Goal: Find specific page/section: Find specific page/section

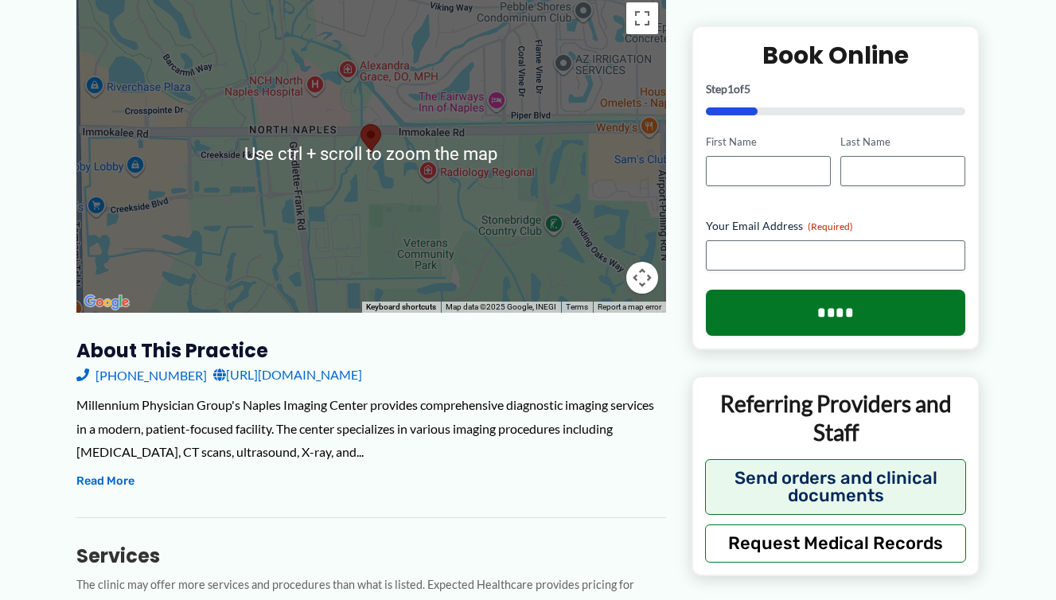
scroll to position [239, 0]
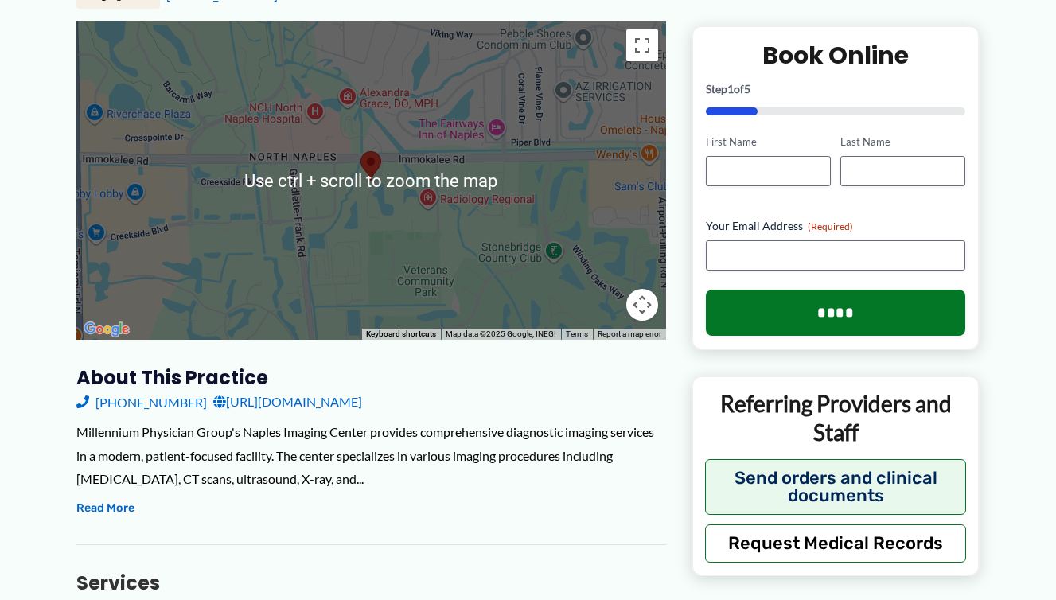
click at [361, 195] on div at bounding box center [370, 180] width 589 height 318
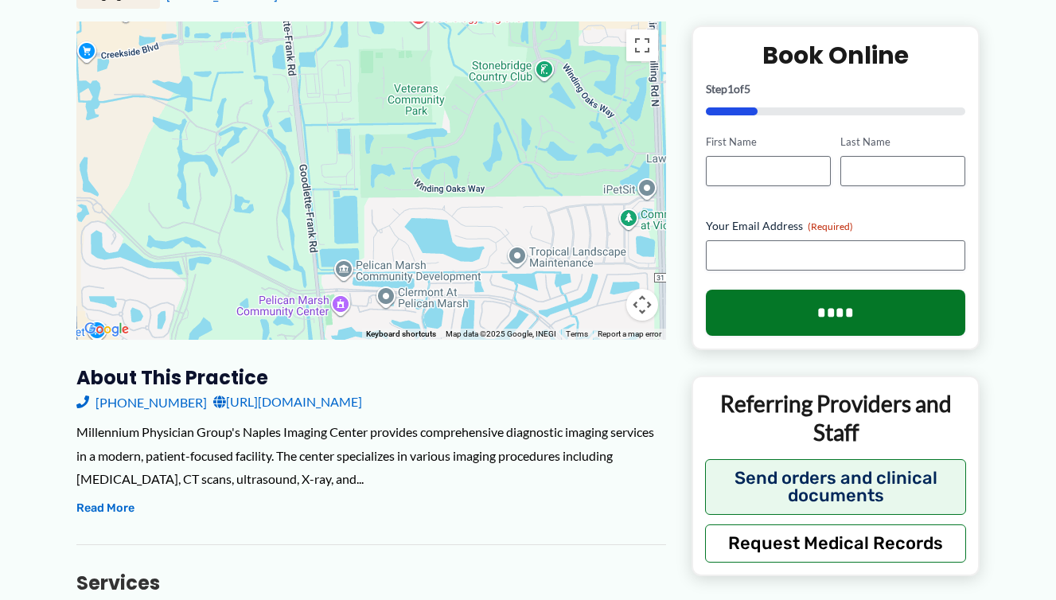
drag, startPoint x: 391, startPoint y: 247, endPoint x: 401, endPoint y: 65, distance: 182.5
click at [388, 58] on div at bounding box center [370, 180] width 589 height 318
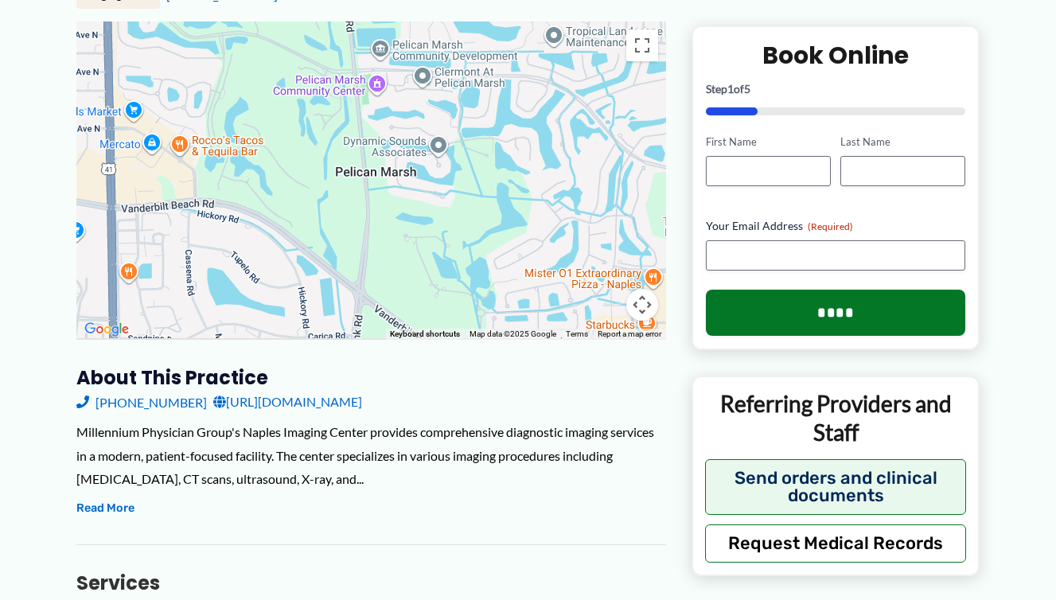
drag, startPoint x: 412, startPoint y: 327, endPoint x: 445, endPoint y: 107, distance: 222.0
click at [445, 107] on div at bounding box center [370, 180] width 589 height 318
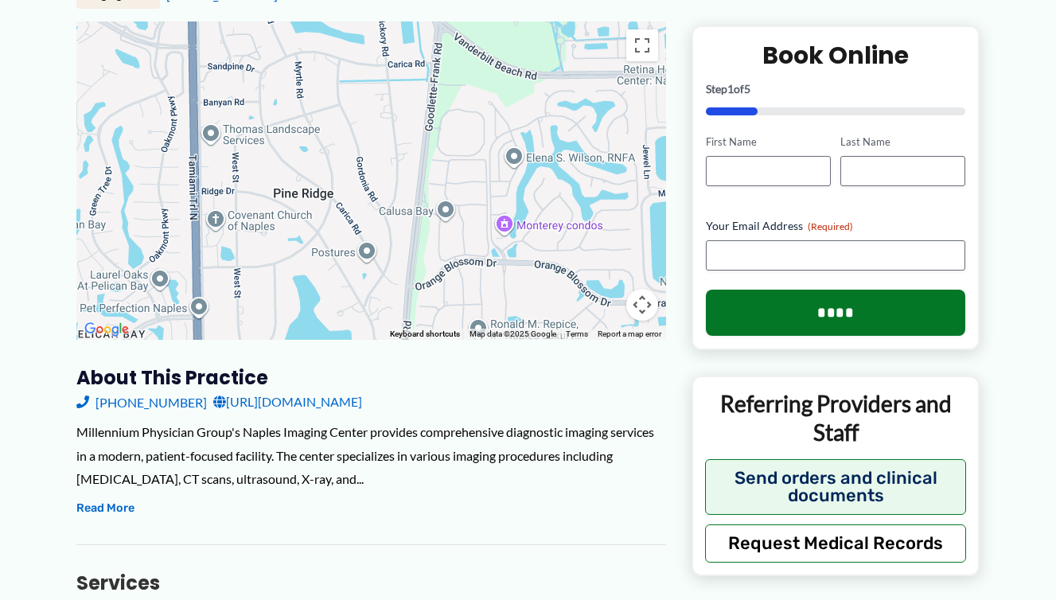
drag, startPoint x: 441, startPoint y: 292, endPoint x: 520, endPoint y: 19, distance: 284.0
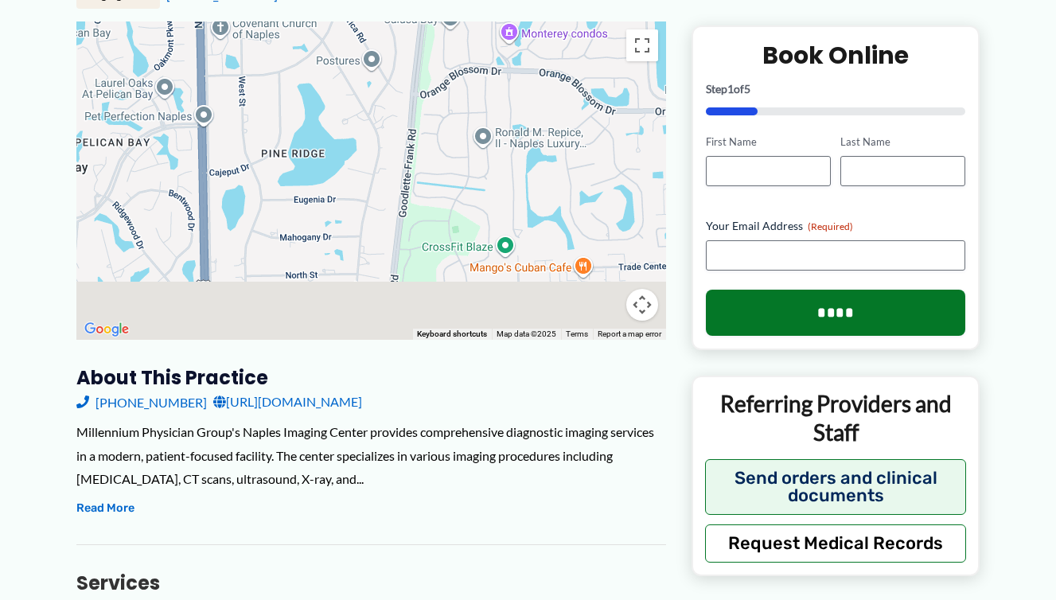
drag, startPoint x: 493, startPoint y: 148, endPoint x: 495, endPoint y: 112, distance: 35.8
click at [495, 112] on div at bounding box center [370, 180] width 589 height 318
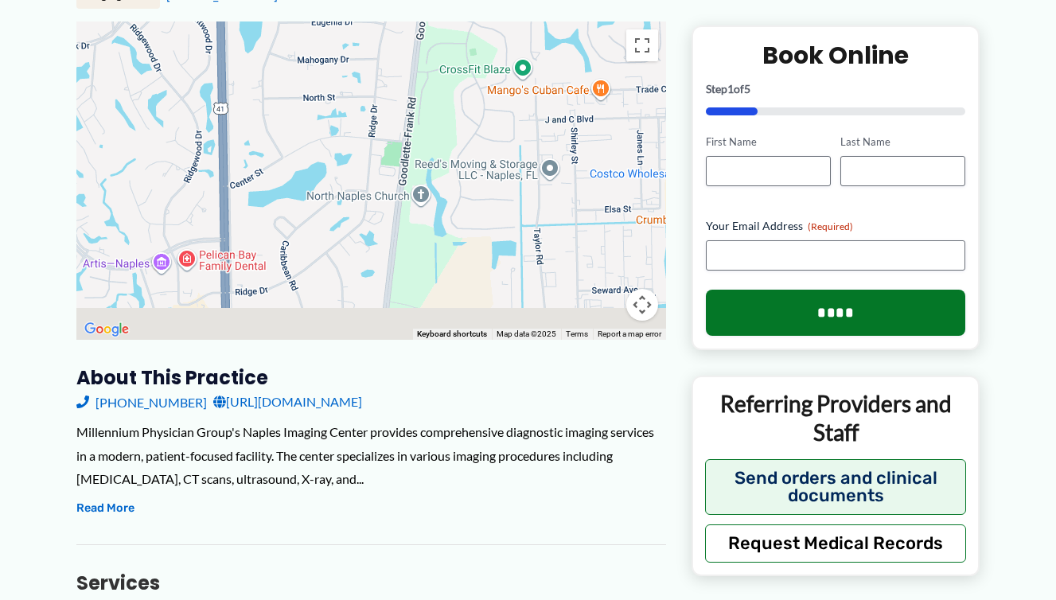
drag, startPoint x: 438, startPoint y: 267, endPoint x: 456, endPoint y: 66, distance: 202.1
click at [456, 66] on div at bounding box center [370, 180] width 589 height 318
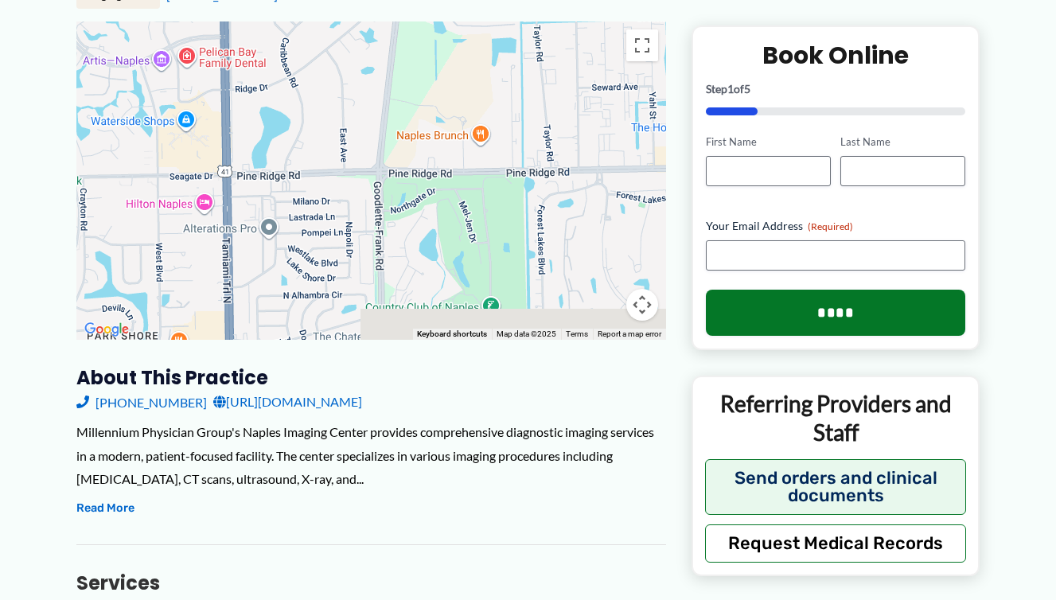
drag, startPoint x: 465, startPoint y: 275, endPoint x: 476, endPoint y: 105, distance: 170.6
click at [469, 102] on div at bounding box center [370, 180] width 589 height 318
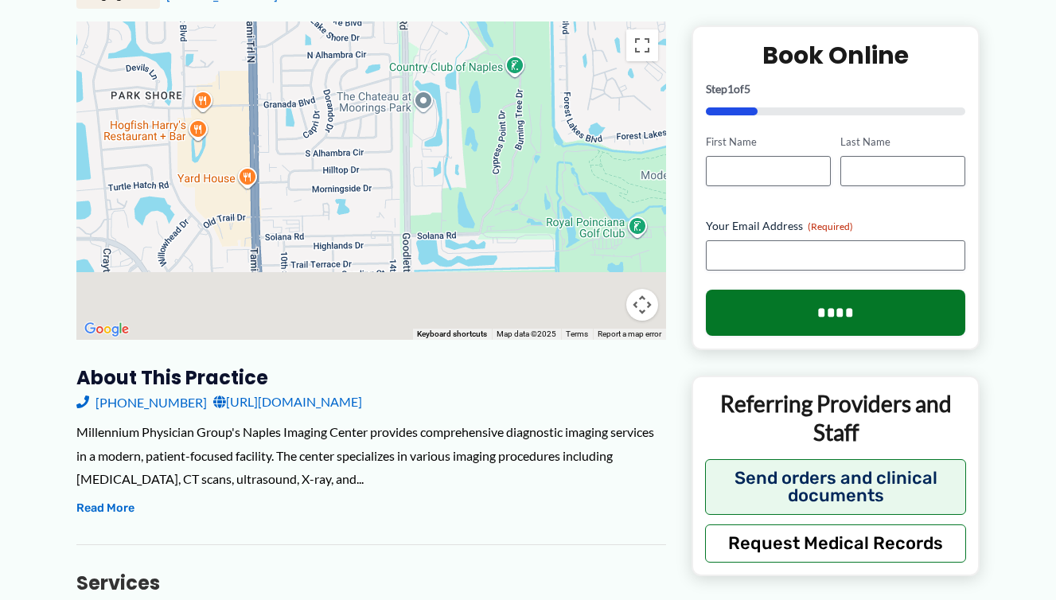
drag, startPoint x: 438, startPoint y: 282, endPoint x: 456, endPoint y: 87, distance: 195.7
click at [456, 87] on div at bounding box center [370, 180] width 589 height 318
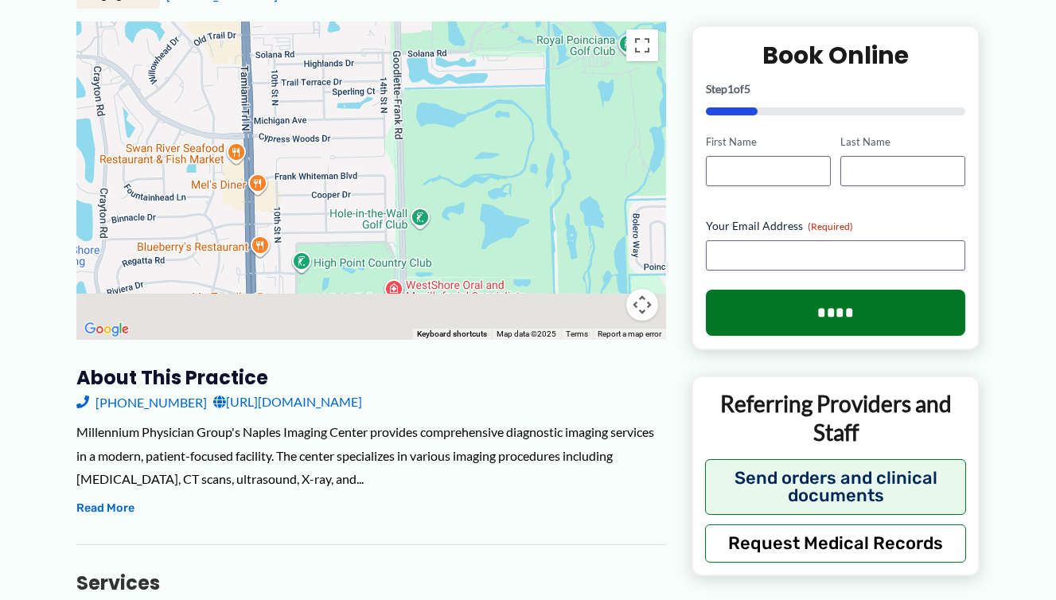
drag, startPoint x: 484, startPoint y: 260, endPoint x: 469, endPoint y: 95, distance: 165.4
click at [469, 96] on div at bounding box center [370, 180] width 589 height 318
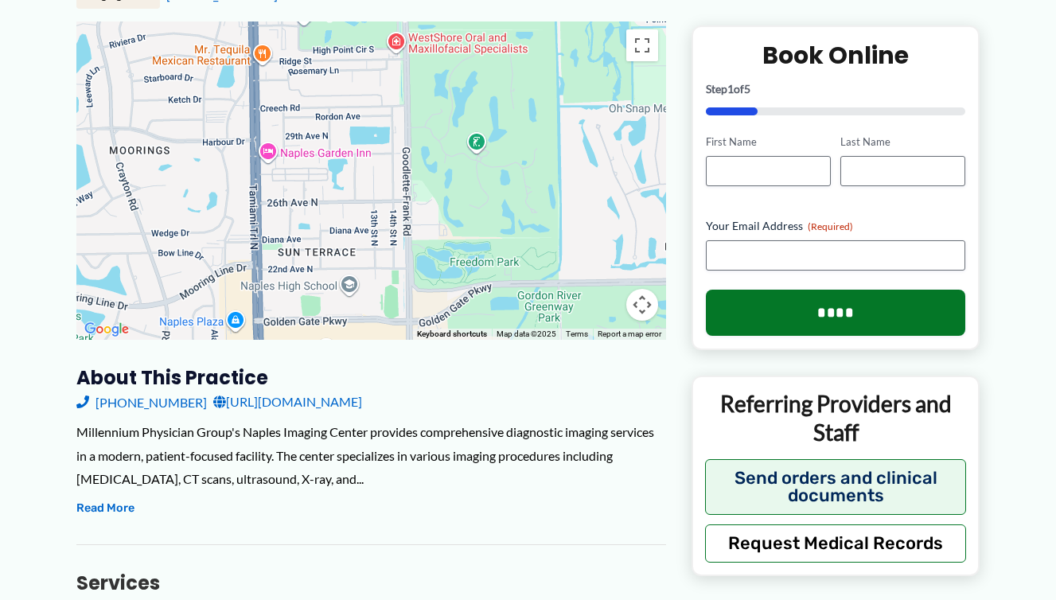
drag, startPoint x: 479, startPoint y: 286, endPoint x: 496, endPoint y: 163, distance: 123.6
click at [496, 163] on div at bounding box center [370, 180] width 589 height 318
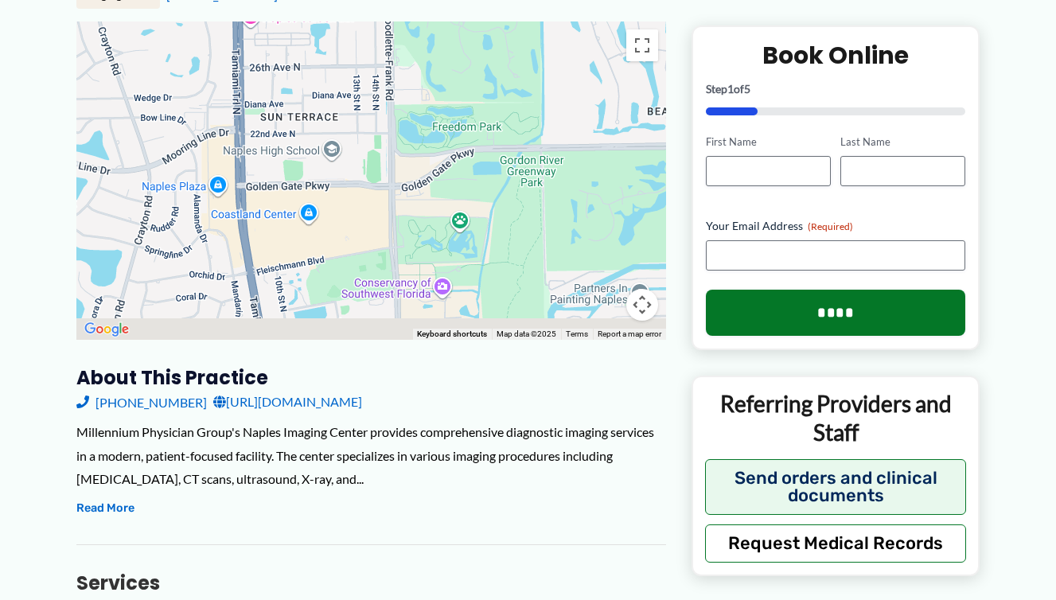
drag, startPoint x: 500, startPoint y: 255, endPoint x: 480, endPoint y: 103, distance: 152.3
click at [480, 104] on div at bounding box center [370, 180] width 589 height 318
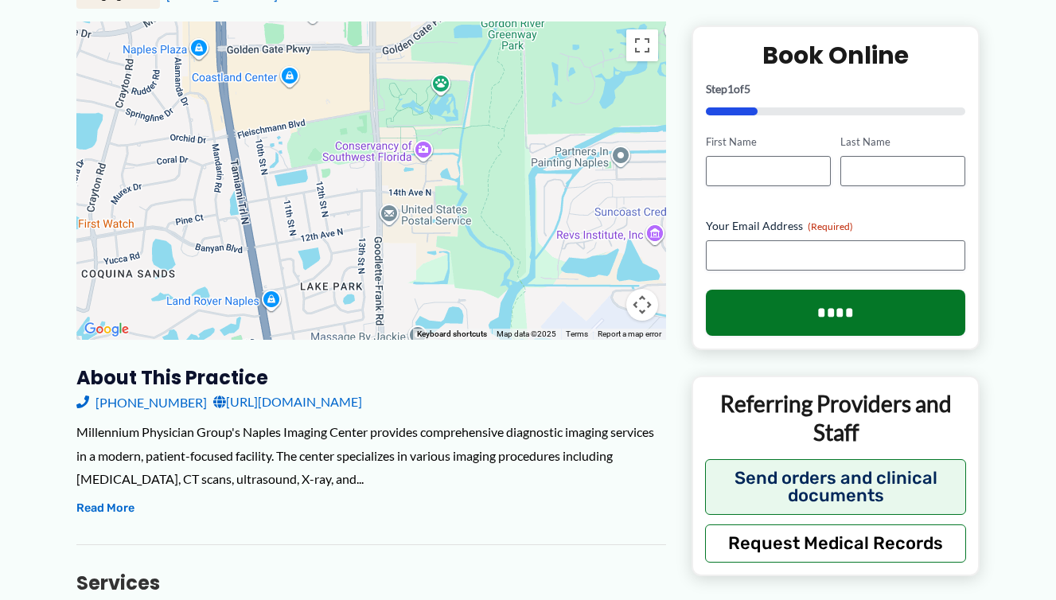
drag, startPoint x: 503, startPoint y: 208, endPoint x: 489, endPoint y: 101, distance: 108.2
click at [489, 101] on div at bounding box center [370, 180] width 589 height 318
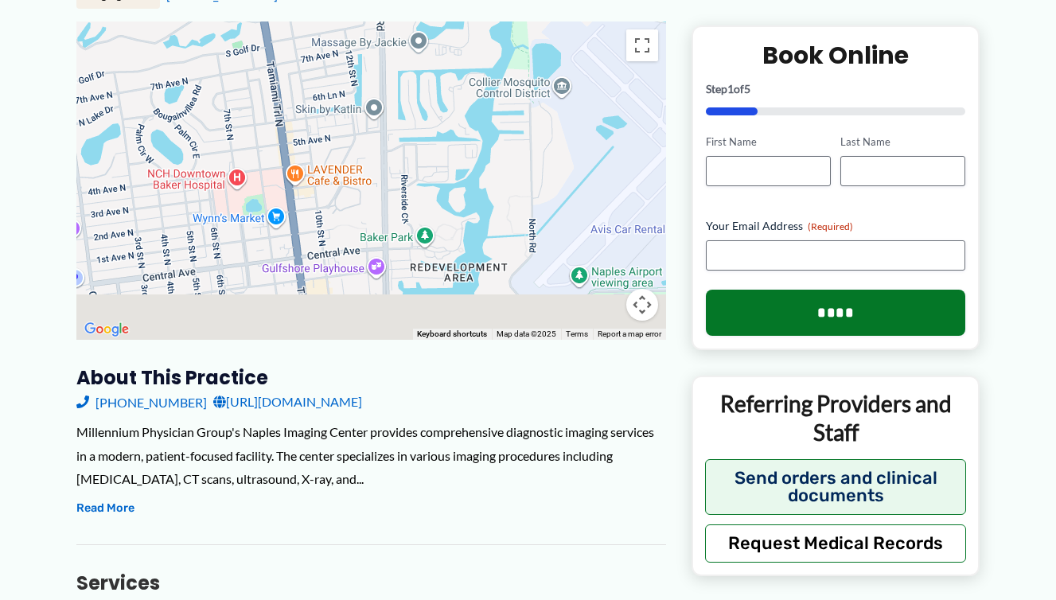
drag, startPoint x: 488, startPoint y: 286, endPoint x: 497, endPoint y: 56, distance: 230.1
click at [497, 56] on div at bounding box center [370, 180] width 589 height 318
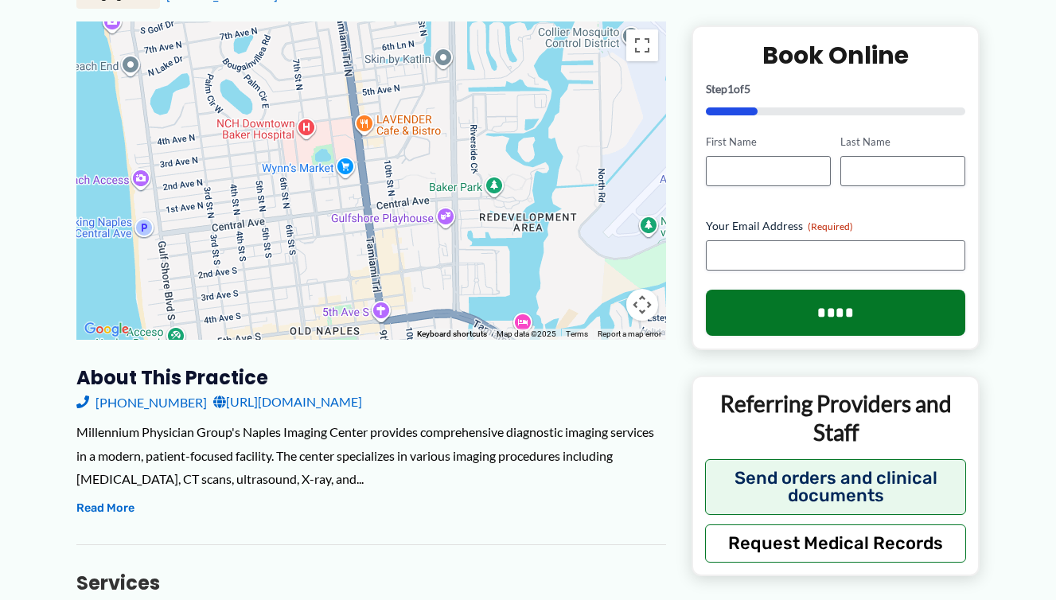
drag, startPoint x: 397, startPoint y: 308, endPoint x: 464, endPoint y: 272, distance: 75.8
click at [464, 272] on div at bounding box center [370, 180] width 589 height 318
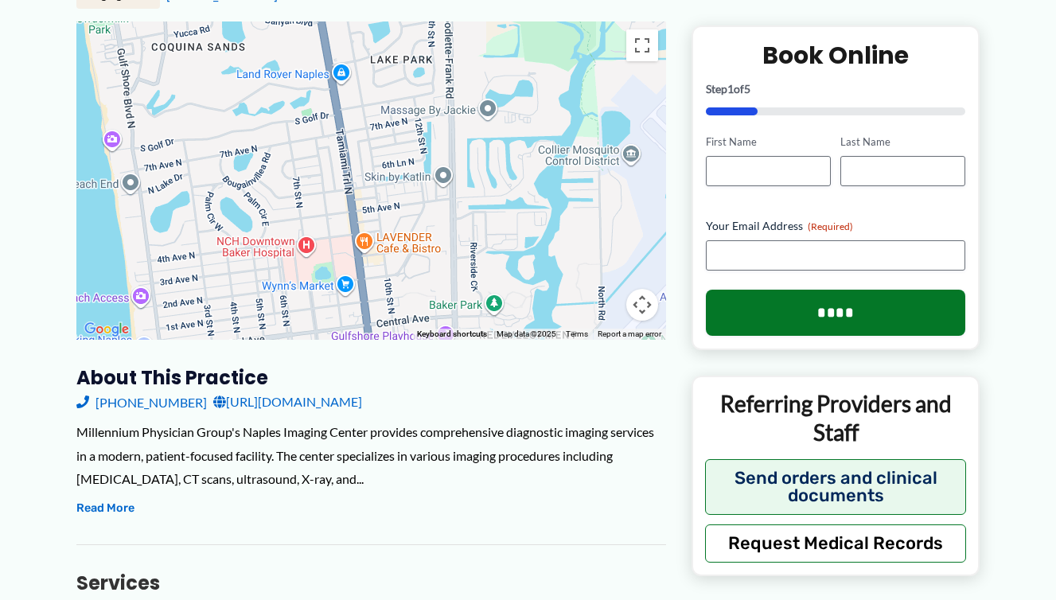
drag, startPoint x: 420, startPoint y: 118, endPoint x: 420, endPoint y: 239, distance: 120.9
click at [420, 239] on div at bounding box center [370, 180] width 589 height 318
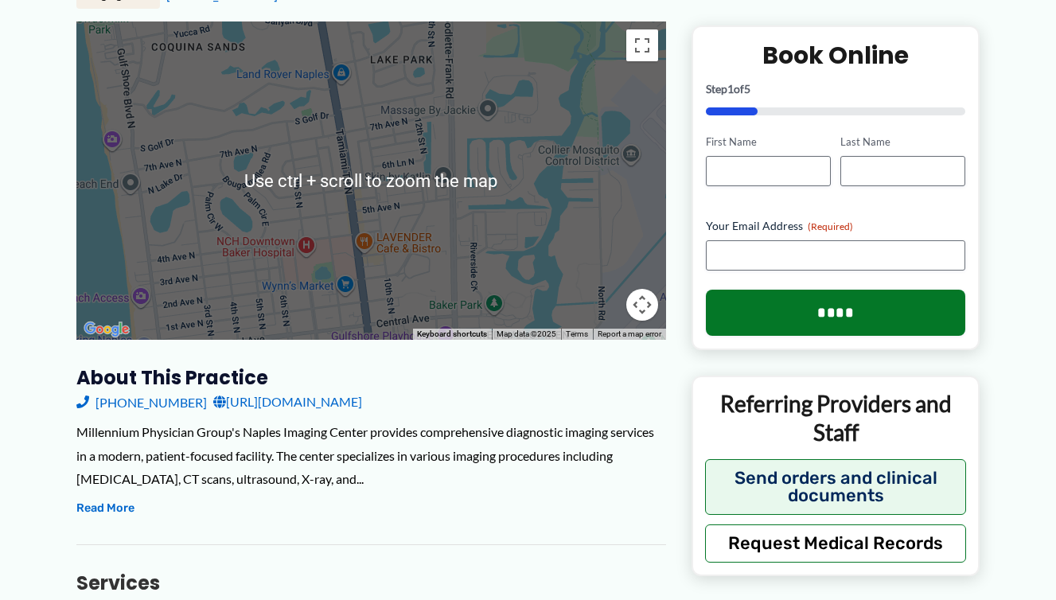
scroll to position [159, 0]
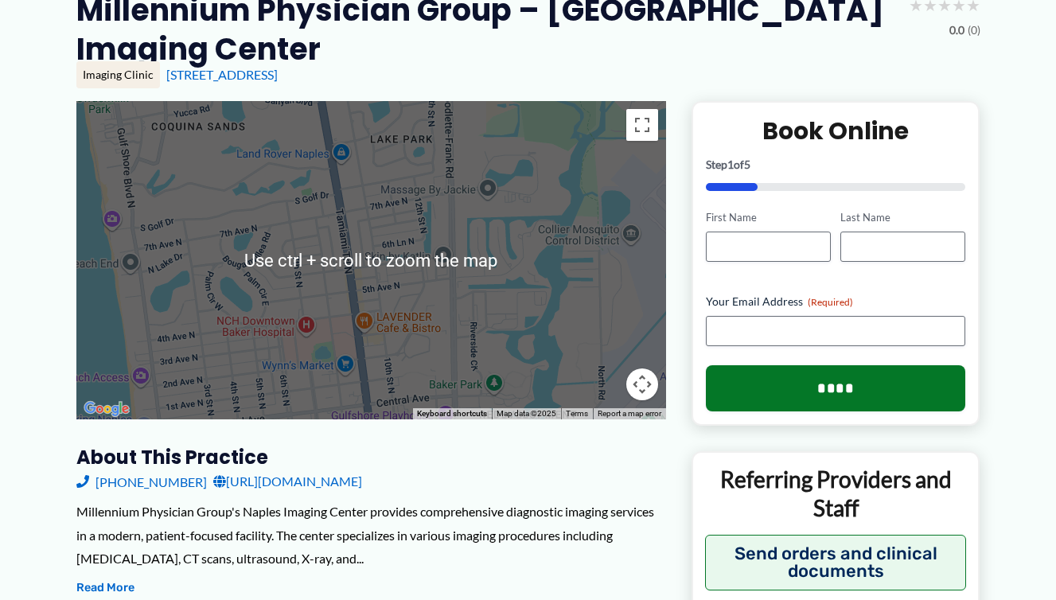
click at [407, 290] on div at bounding box center [370, 260] width 589 height 318
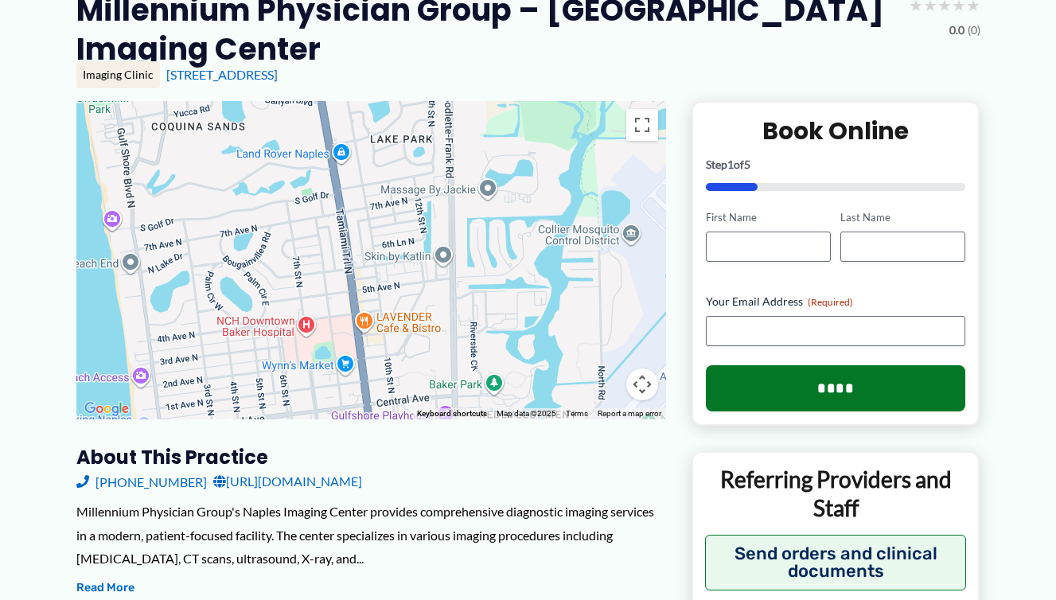
click at [403, 303] on div at bounding box center [370, 260] width 589 height 318
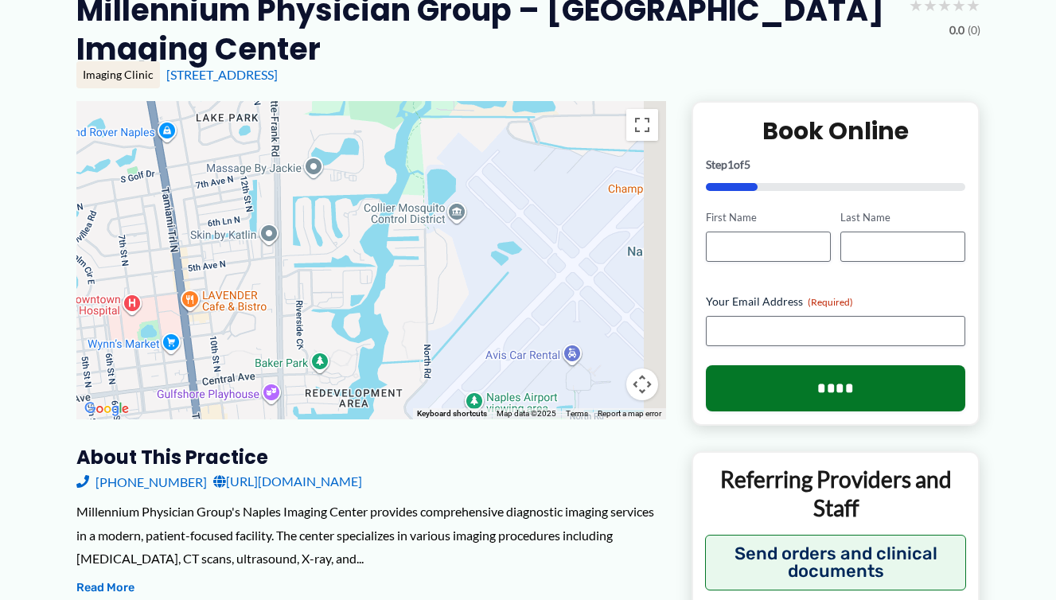
drag, startPoint x: 445, startPoint y: 287, endPoint x: 262, endPoint y: 262, distance: 185.5
click at [263, 263] on div at bounding box center [370, 260] width 589 height 318
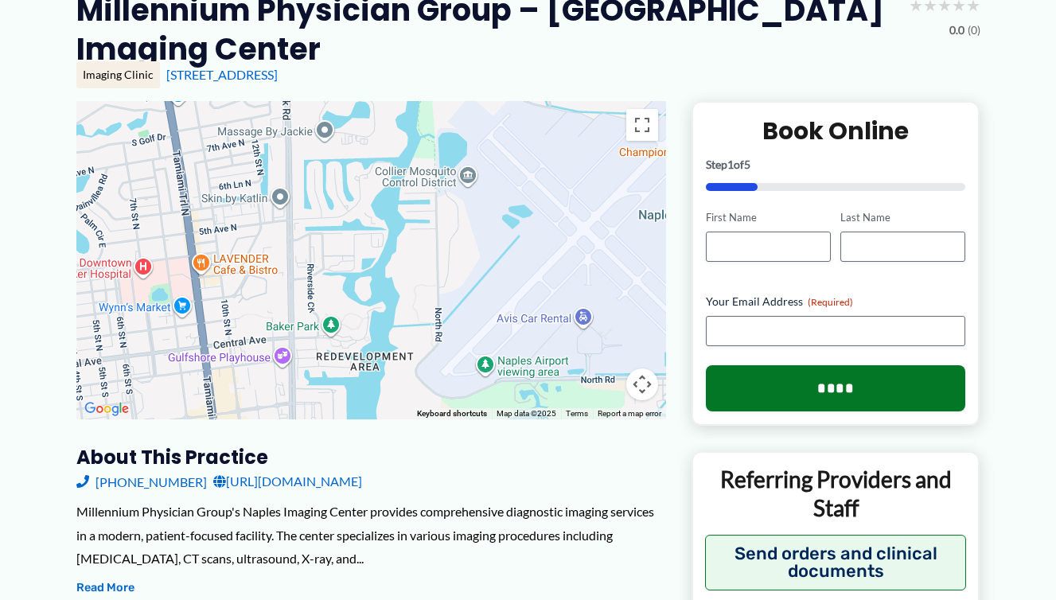
drag, startPoint x: 440, startPoint y: 327, endPoint x: 451, endPoint y: 294, distance: 34.5
click at [451, 294] on div at bounding box center [370, 260] width 589 height 318
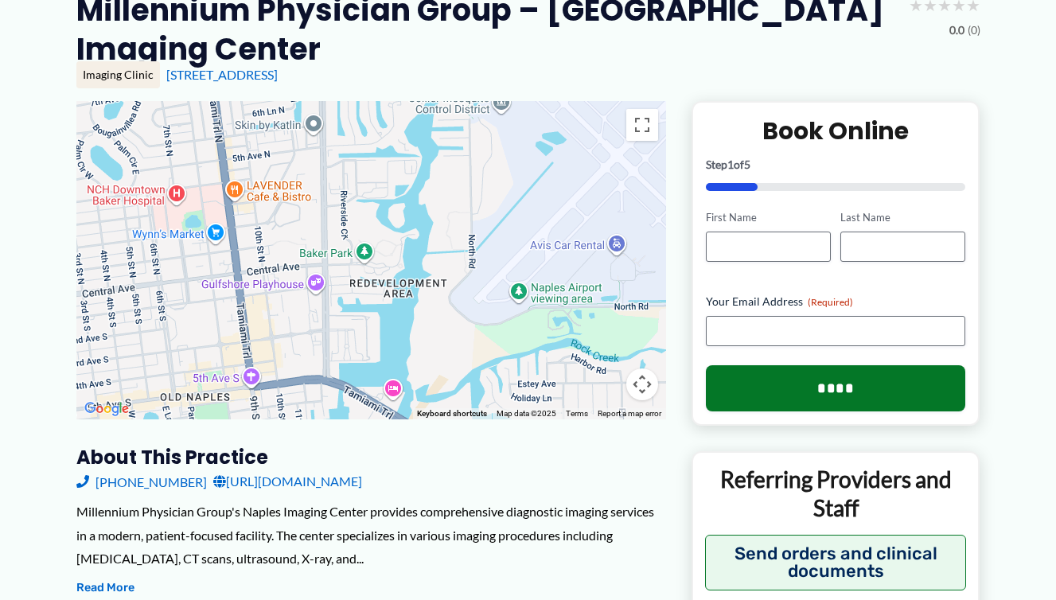
drag, startPoint x: 364, startPoint y: 325, endPoint x: 385, endPoint y: 272, distance: 57.5
click at [385, 272] on div at bounding box center [370, 260] width 589 height 318
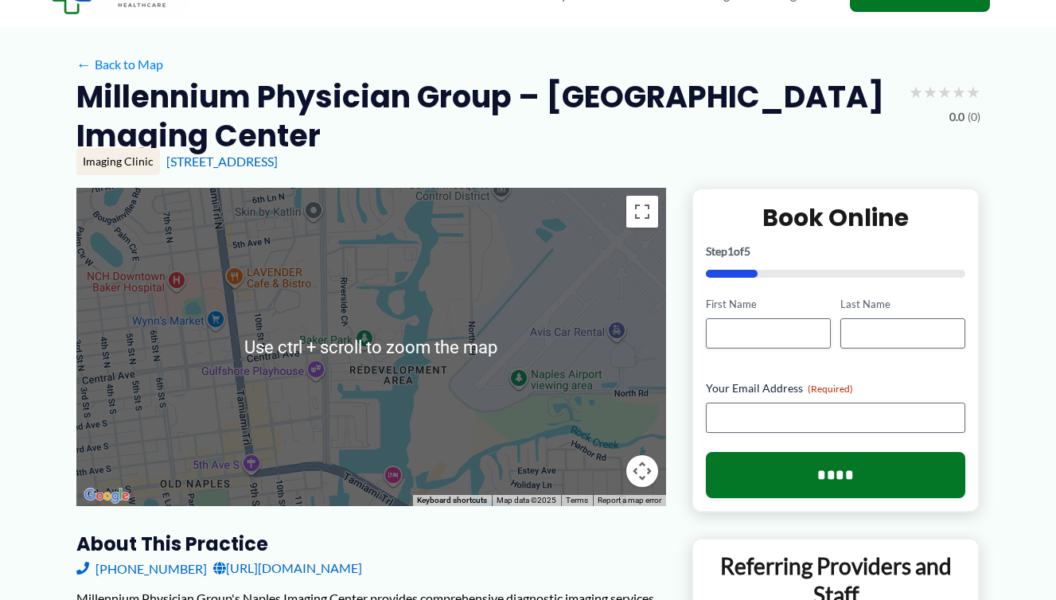
scroll to position [0, 0]
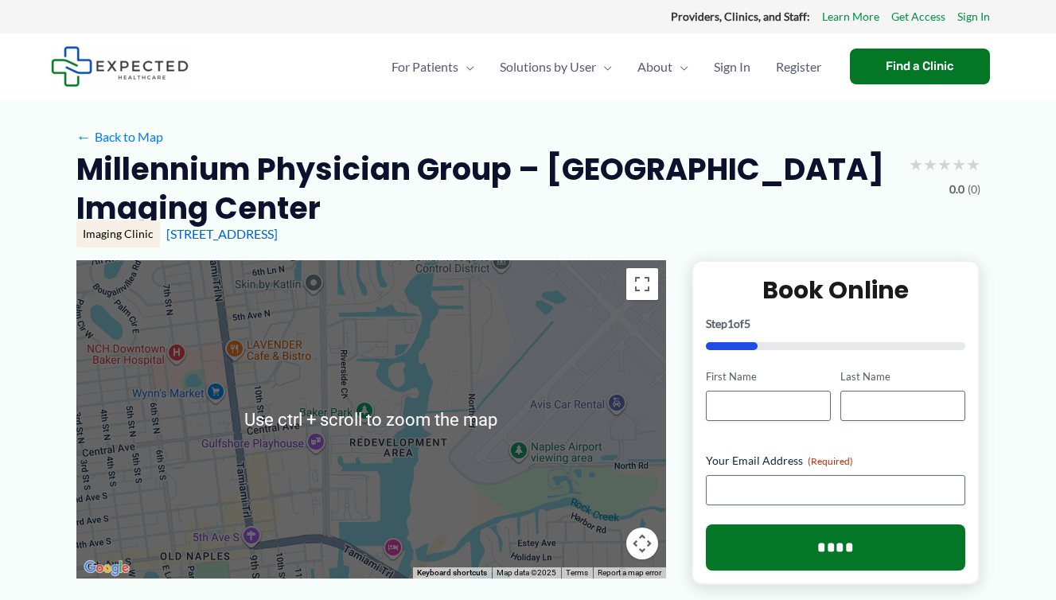
click at [332, 480] on div at bounding box center [370, 419] width 589 height 318
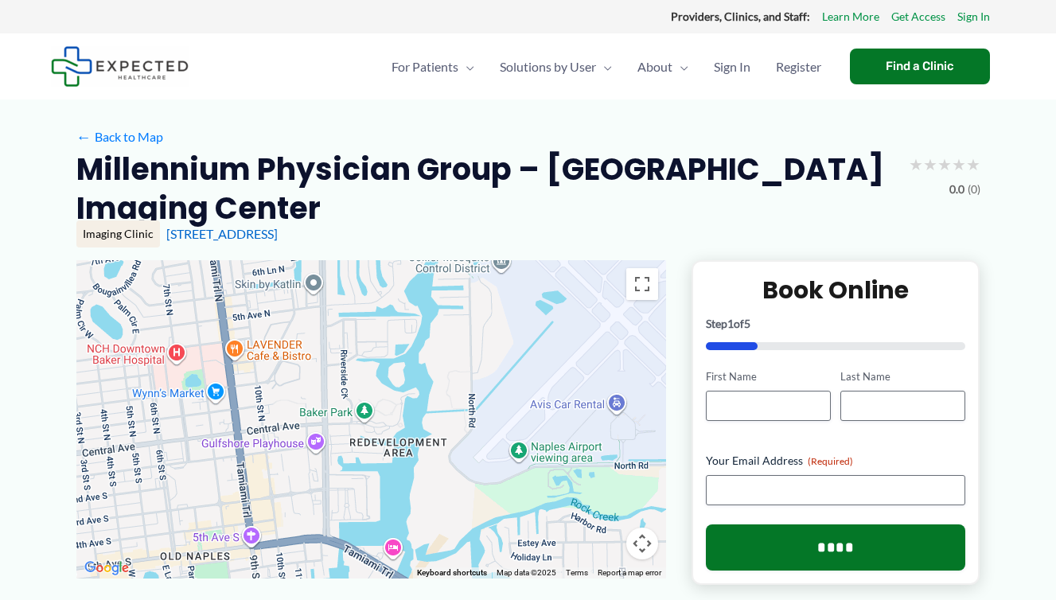
drag, startPoint x: 364, startPoint y: 457, endPoint x: 361, endPoint y: 434, distance: 24.0
click at [364, 458] on div at bounding box center [370, 419] width 589 height 318
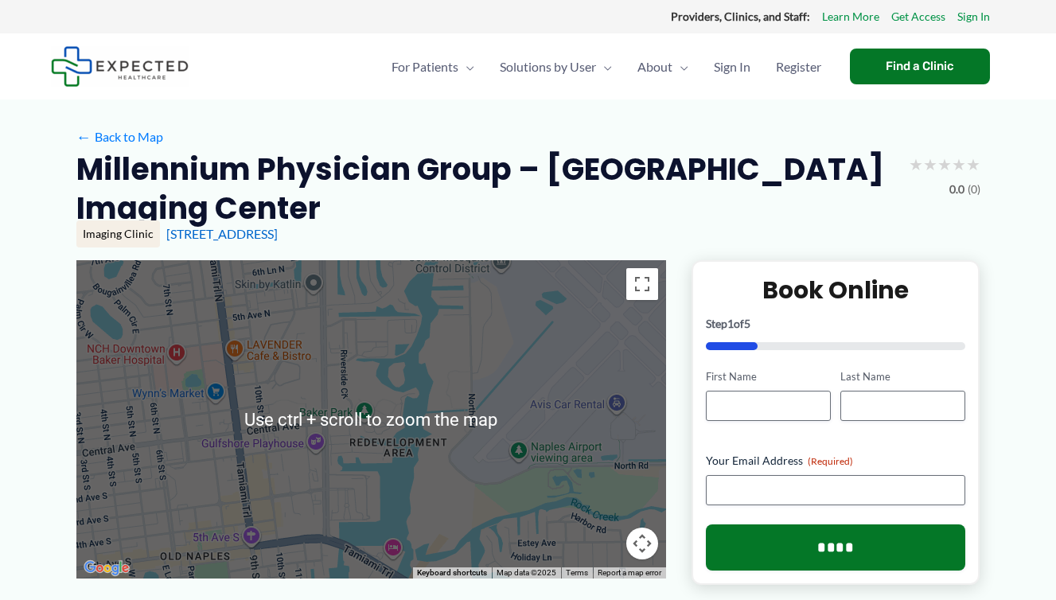
click at [424, 410] on div at bounding box center [370, 419] width 589 height 318
click at [416, 469] on div at bounding box center [370, 419] width 589 height 318
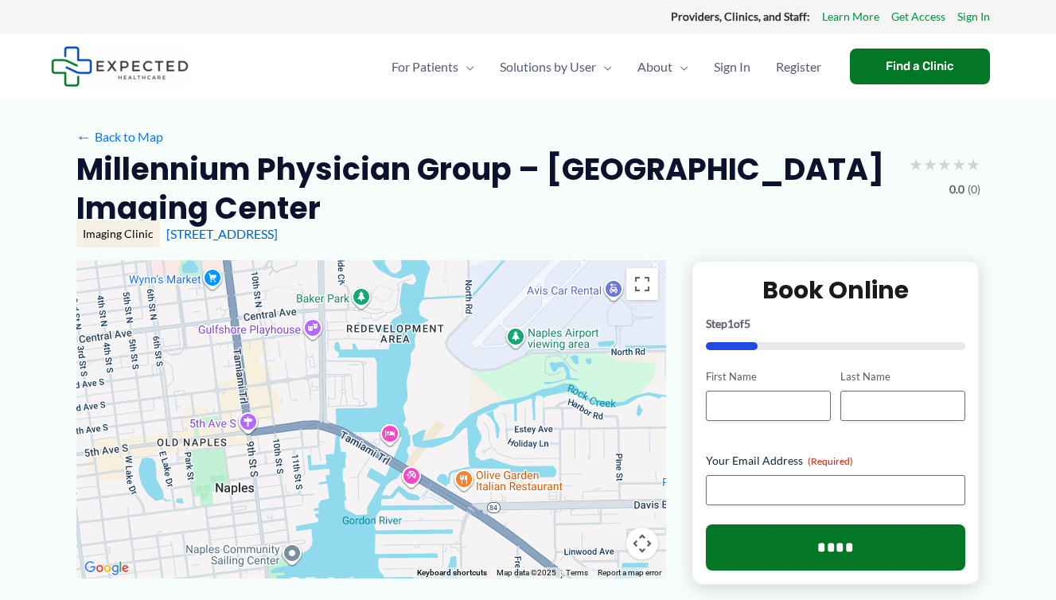
drag, startPoint x: 354, startPoint y: 445, endPoint x: 351, endPoint y: 332, distance: 113.8
click at [351, 332] on div at bounding box center [370, 419] width 589 height 318
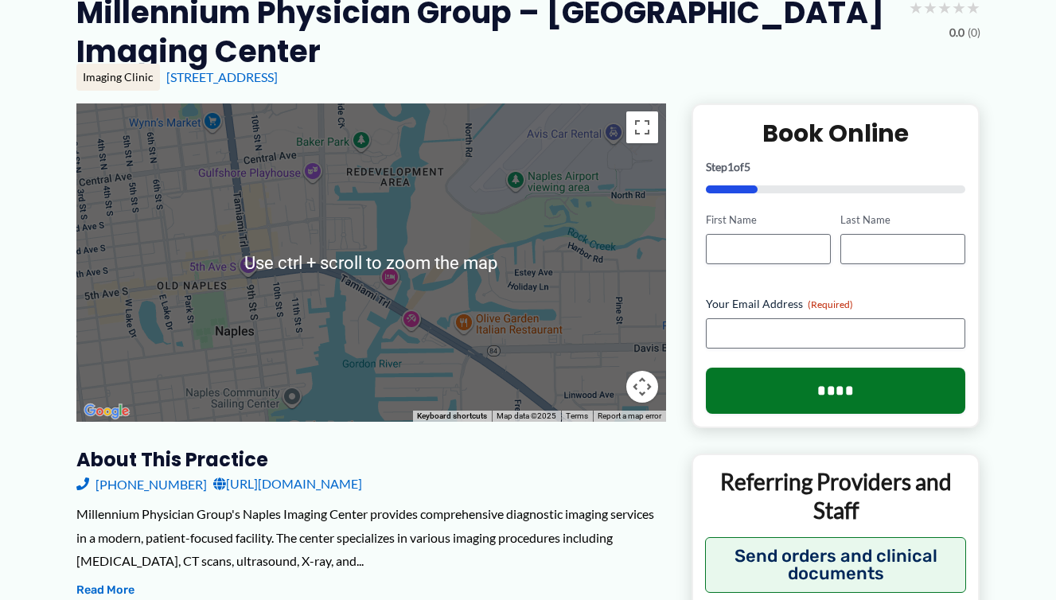
scroll to position [159, 0]
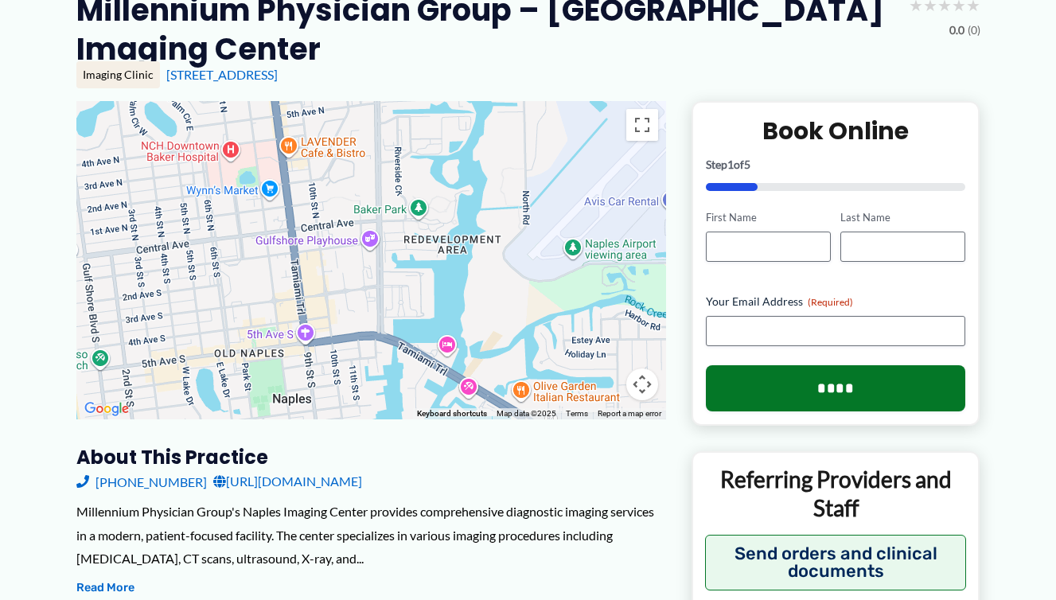
drag, startPoint x: 337, startPoint y: 354, endPoint x: 395, endPoint y: 422, distance: 89.2
click at [395, 422] on div "← Move left → Move right ↑ Move up ↓ Move down + Zoom in - Zoom out Home Jump l…" at bounding box center [370, 458] width 589 height 715
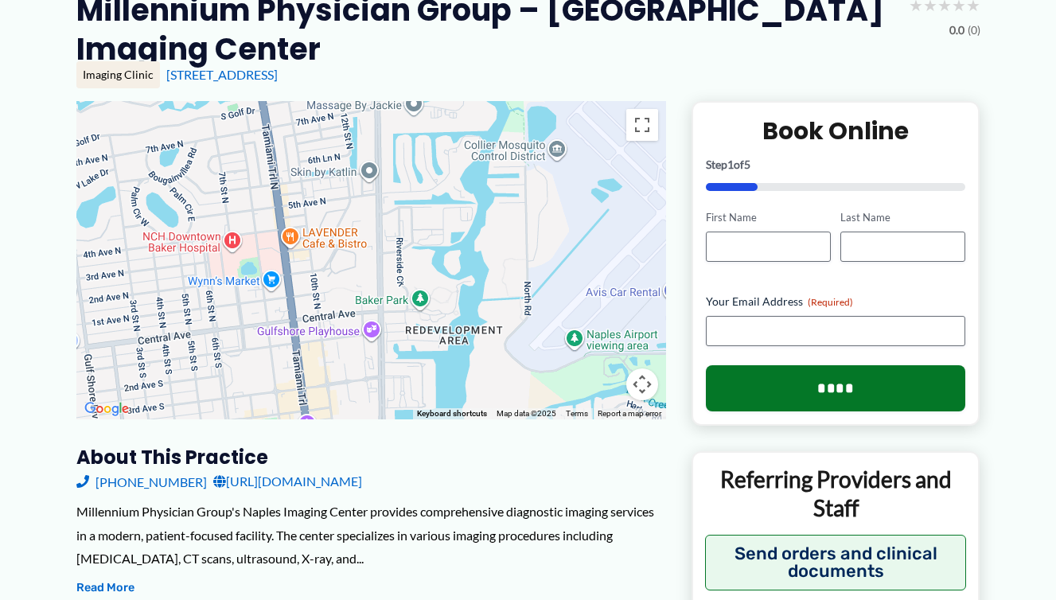
drag, startPoint x: 456, startPoint y: 137, endPoint x: 457, endPoint y: 265, distance: 128.1
click at [457, 265] on div at bounding box center [370, 260] width 589 height 318
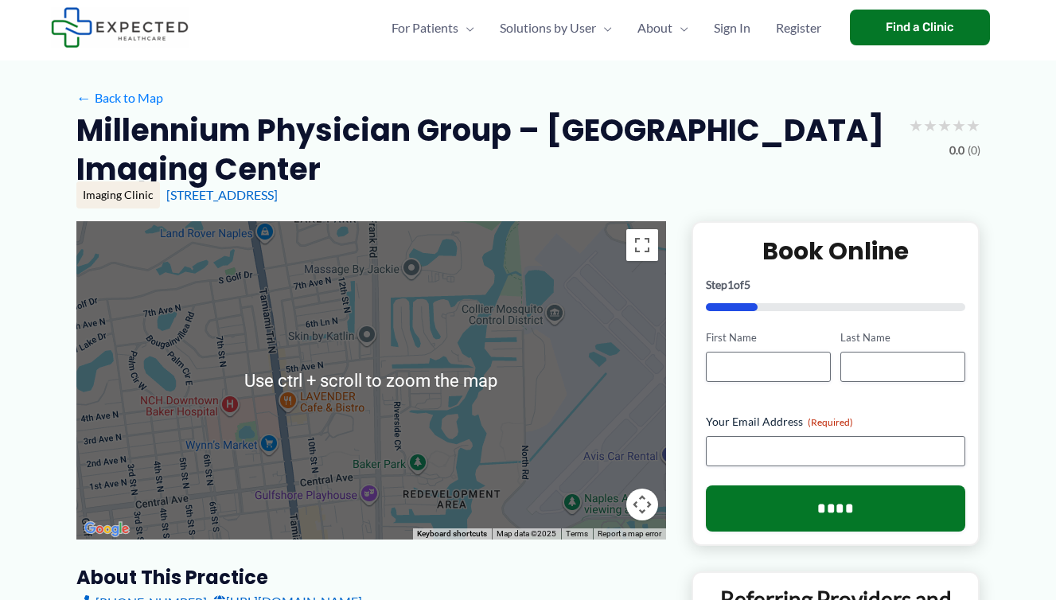
scroll to position [0, 0]
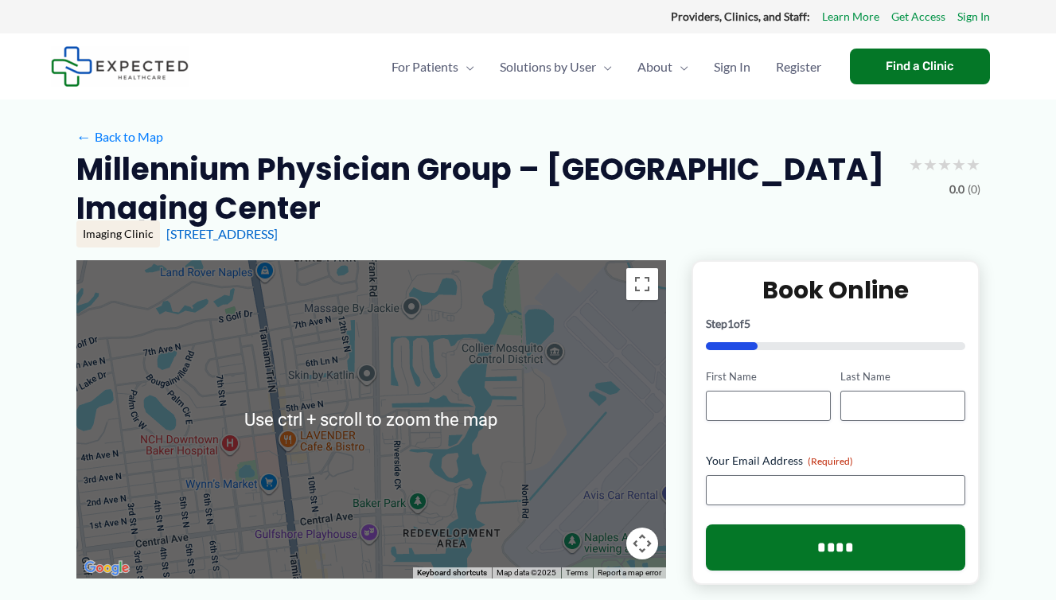
click at [438, 403] on div at bounding box center [370, 419] width 589 height 318
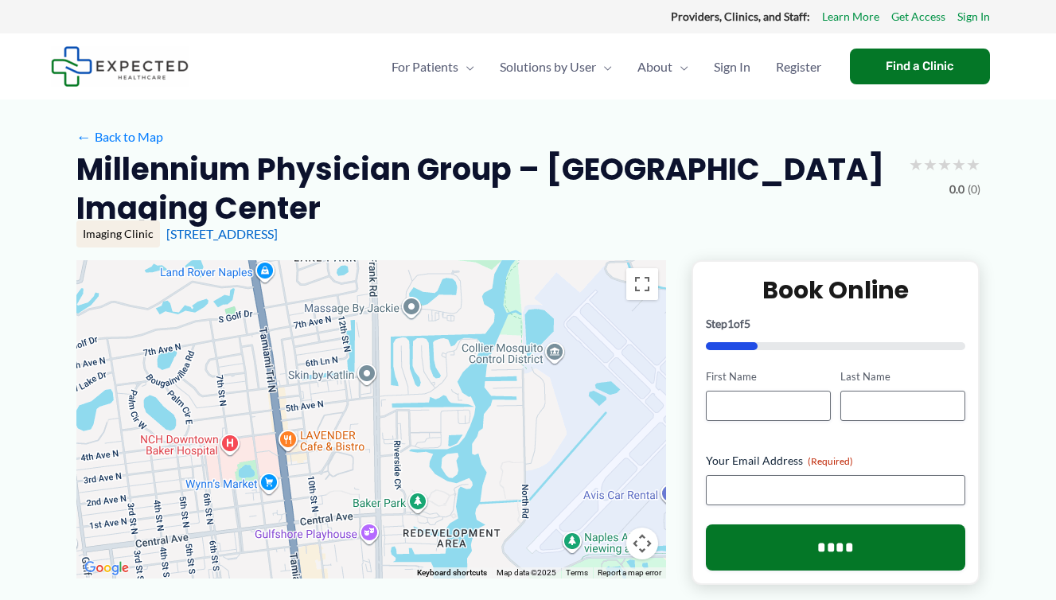
click at [430, 462] on div at bounding box center [370, 419] width 589 height 318
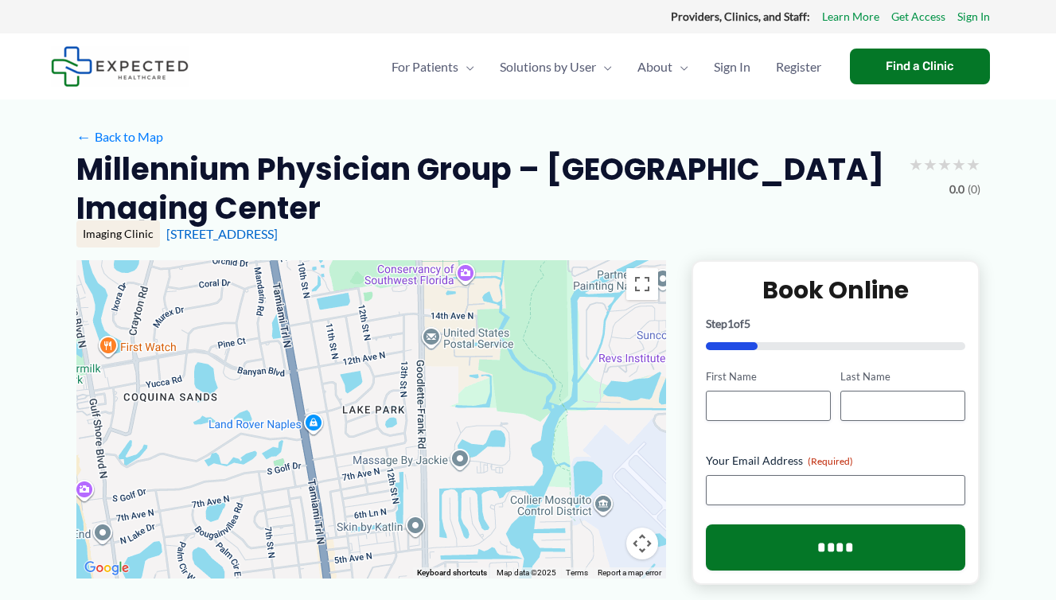
drag, startPoint x: 485, startPoint y: 418, endPoint x: 534, endPoint y: 569, distance: 158.0
click at [534, 569] on div "Use ctrl + scroll to zoom the map Keyboard shortcuts Map Data Map data ©2025 Ma…" at bounding box center [370, 419] width 589 height 318
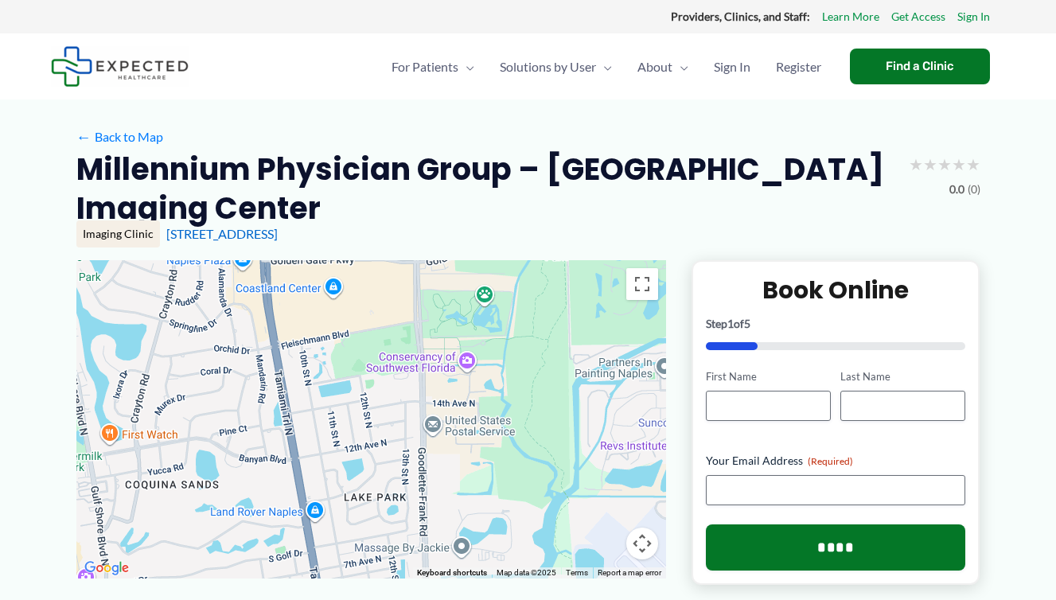
drag, startPoint x: 490, startPoint y: 411, endPoint x: 492, endPoint y: 505, distance: 93.9
click at [492, 505] on div at bounding box center [370, 419] width 589 height 318
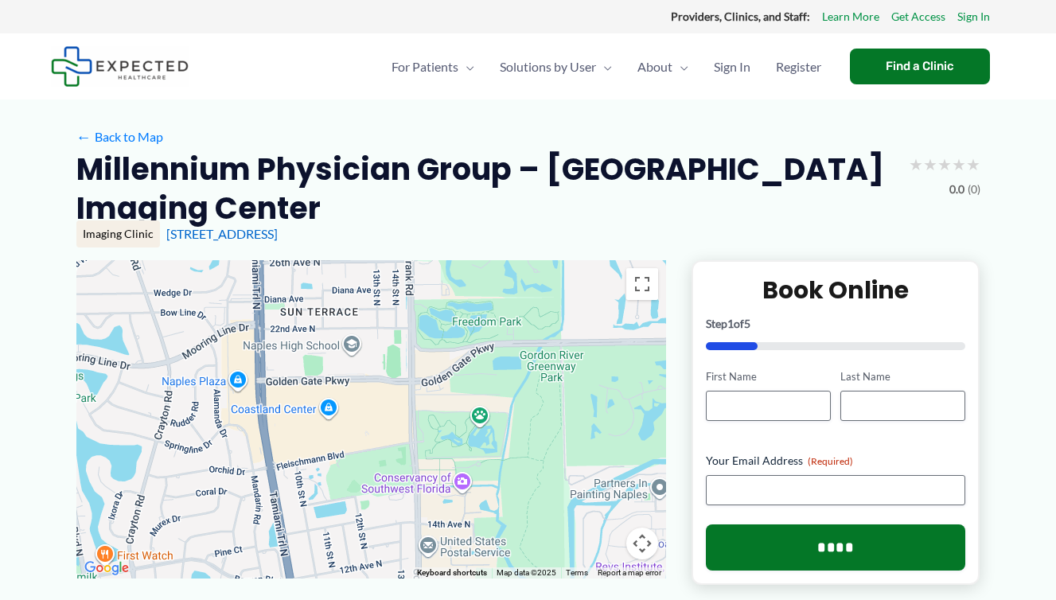
drag, startPoint x: 490, startPoint y: 340, endPoint x: 485, endPoint y: 472, distance: 131.3
click at [485, 472] on div at bounding box center [370, 419] width 589 height 318
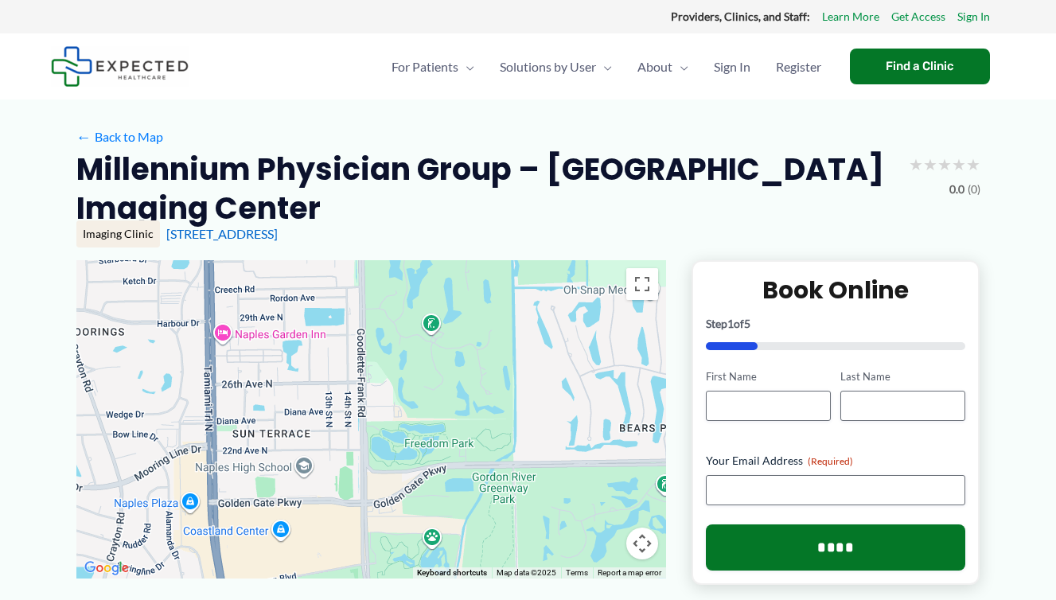
drag, startPoint x: 488, startPoint y: 351, endPoint x: 437, endPoint y: 473, distance: 133.0
click at [437, 473] on div at bounding box center [370, 419] width 589 height 318
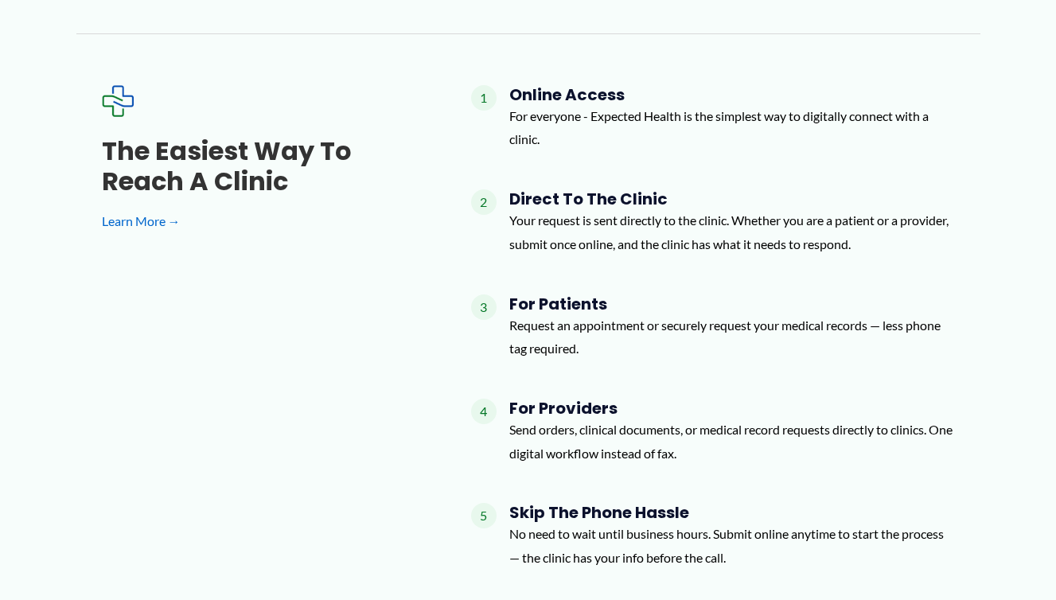
scroll to position [1193, 0]
